Goal: Task Accomplishment & Management: Complete application form

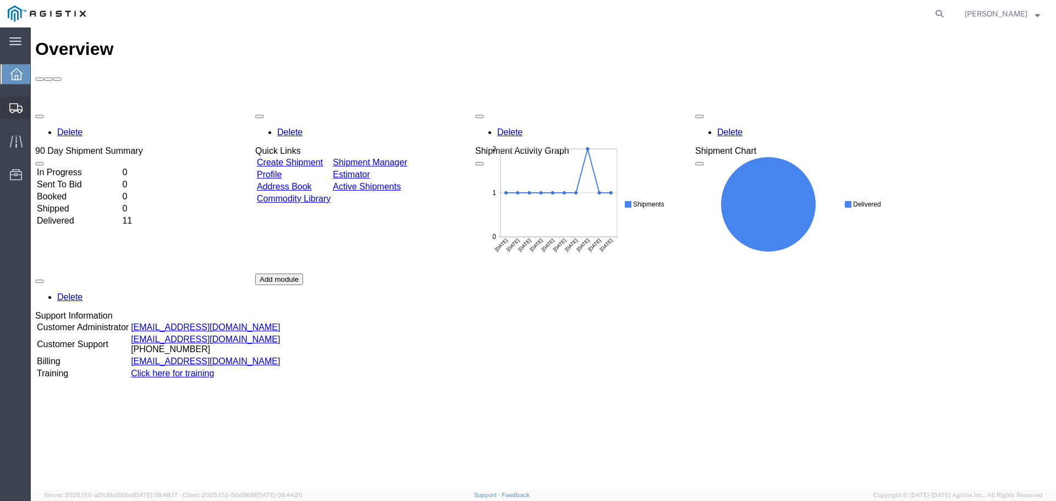
click at [0, 0] on span "Create Shipment" at bounding box center [0, 0] width 0 height 0
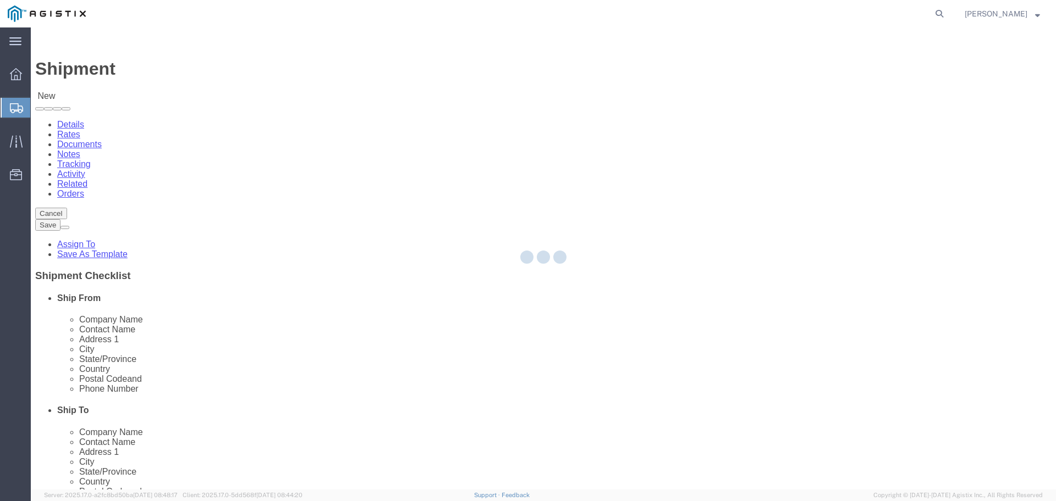
select select
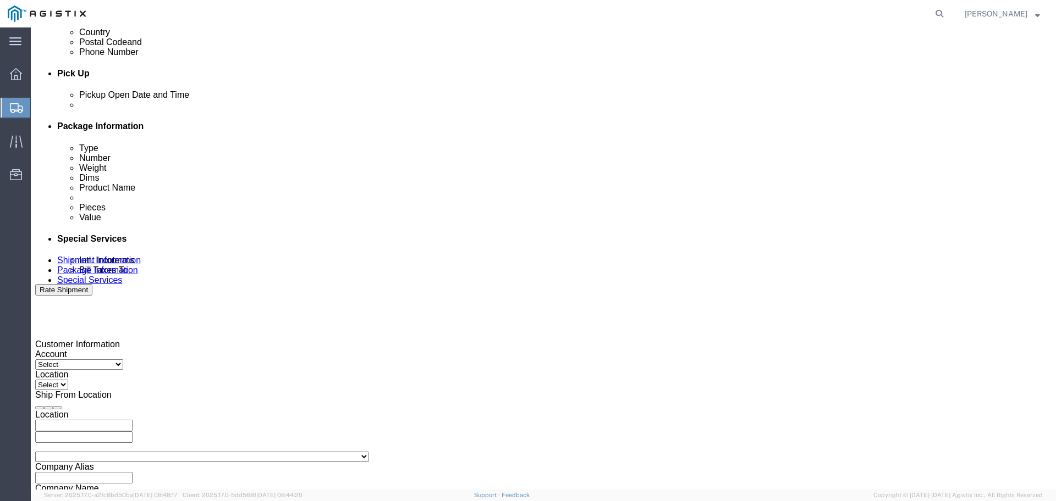
scroll to position [572, 0]
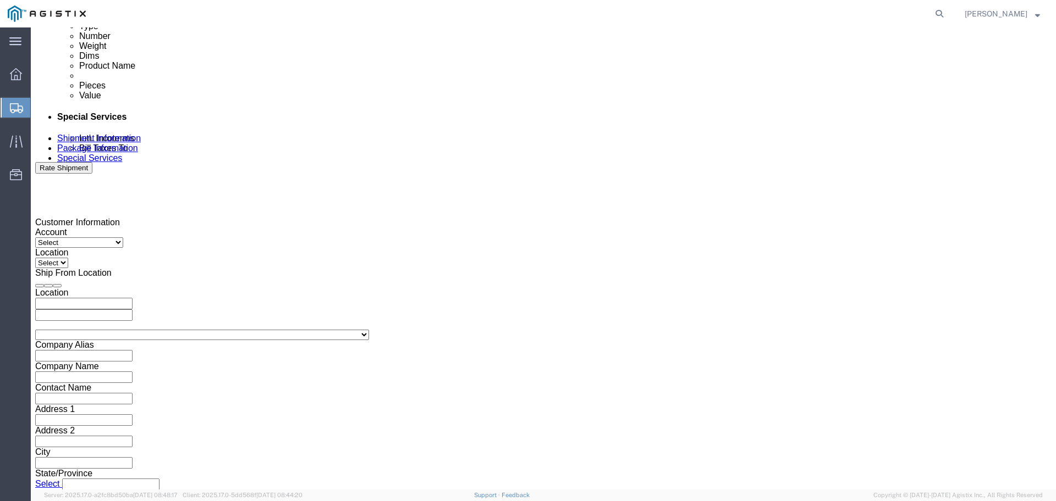
click button "Continue"
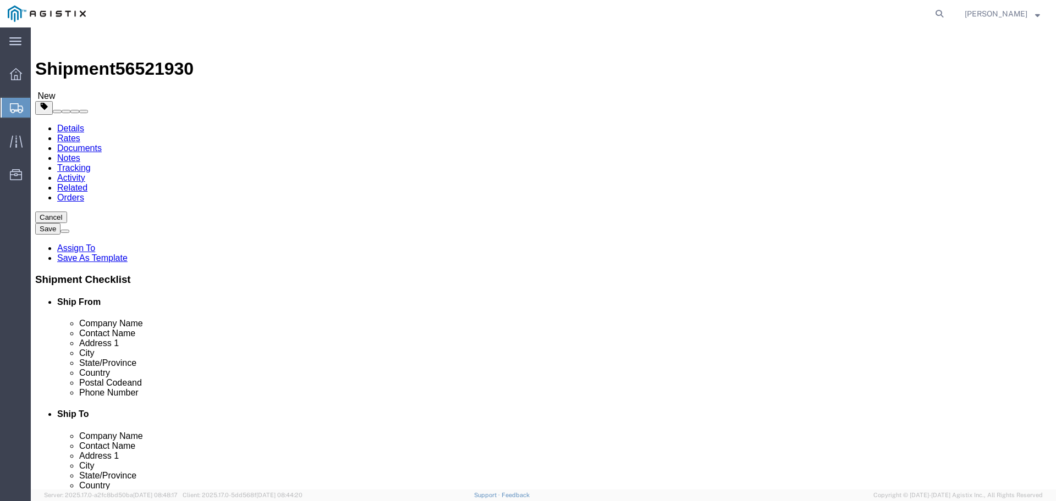
click select "Select Bale(s) Basket(s) Bolt(s) Bottle(s) Buckets Bulk Bundle(s) Can(s) Cardbo…"
select select "PSNS"
click select "Select Bale(s) Basket(s) Bolt(s) Bottle(s) Buckets Bulk Bundle(s) Can(s) Cardbo…"
click input "1"
type input "880"
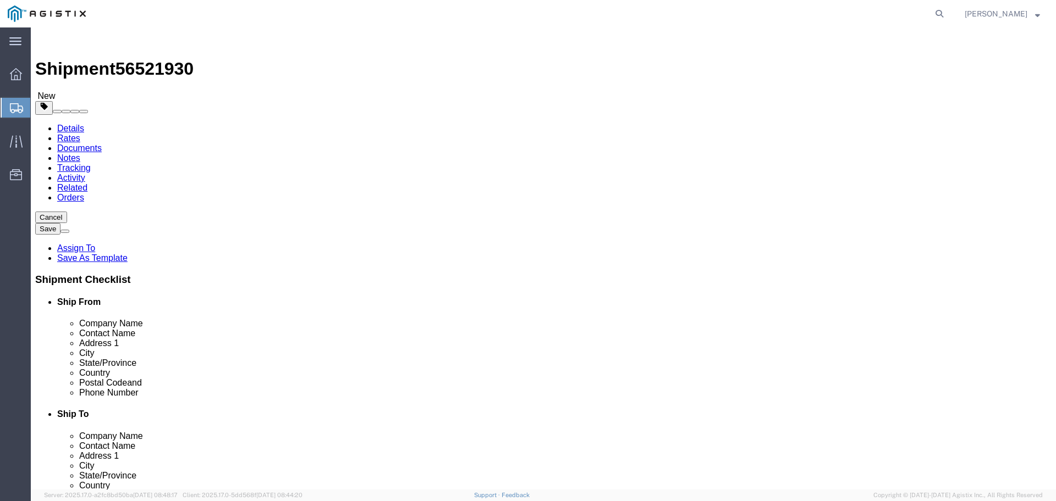
click input "text"
type input "48"
click input "text"
type input "40"
click input "text"
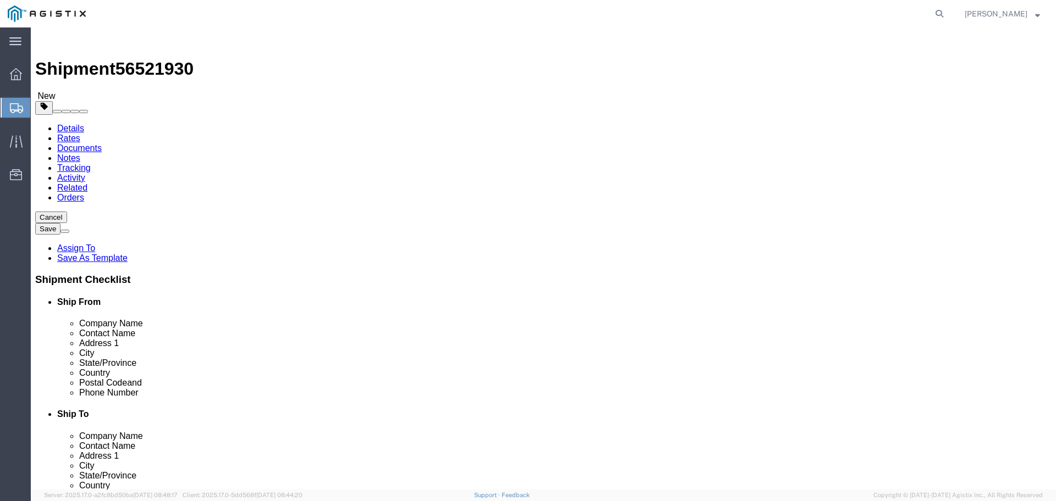
type input "44"
drag, startPoint x: 176, startPoint y: 275, endPoint x: 140, endPoint y: 277, distance: 35.8
click div "Weight 0.00 Select kgs lbs Ship. t°"
click input "text"
type input "45100"
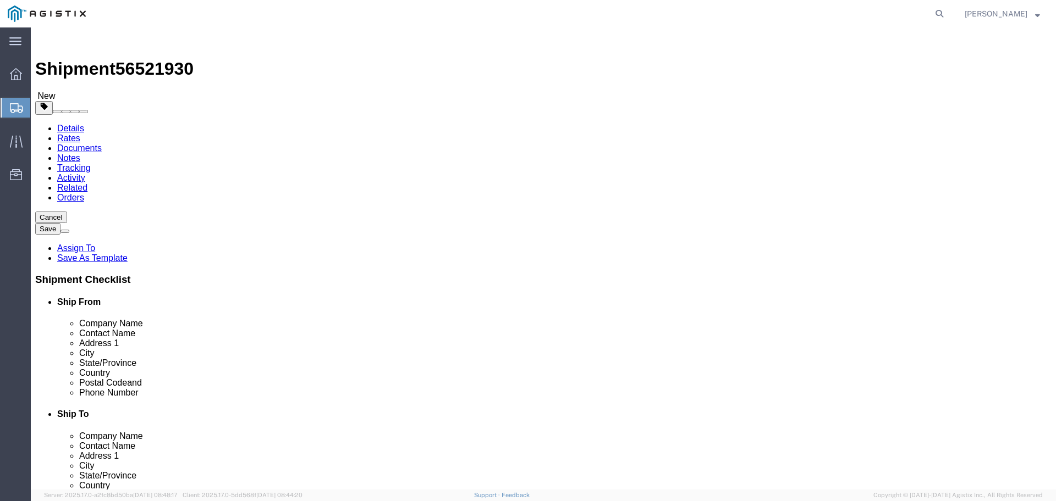
click div "Please fix the following errors Customer Information Account Select MetaFLO Tec…"
